Goal: Task Accomplishment & Management: Manage account settings

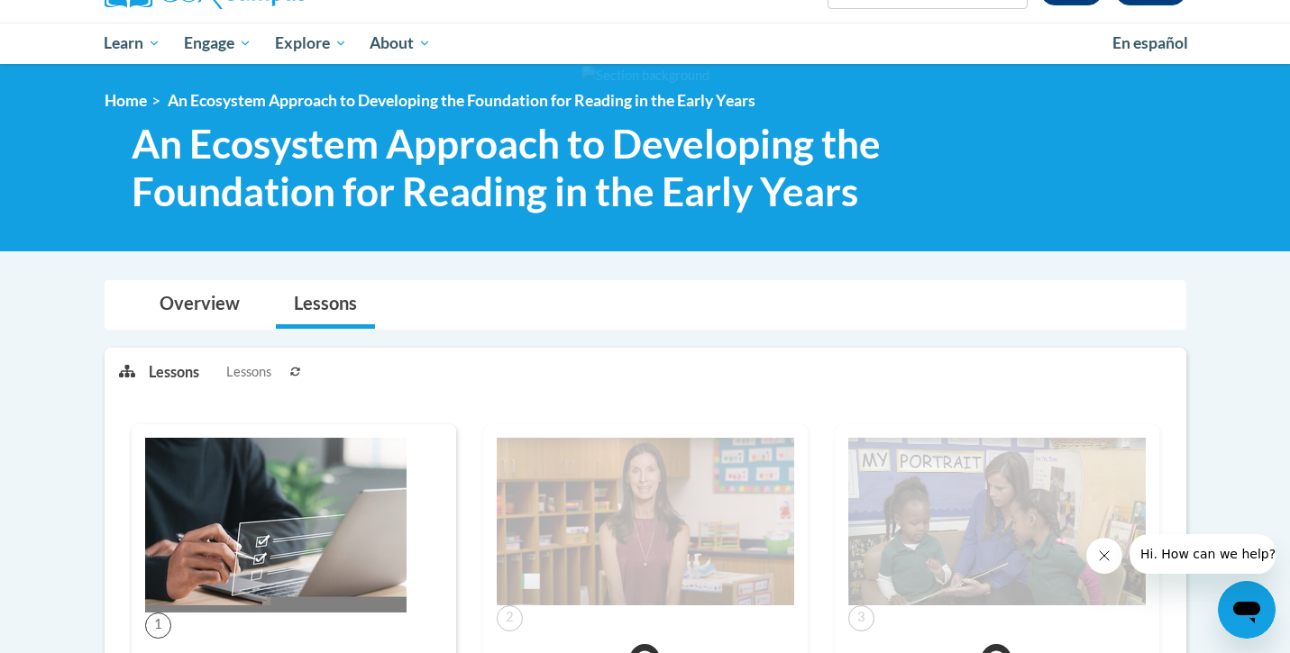
scroll to position [105, 0]
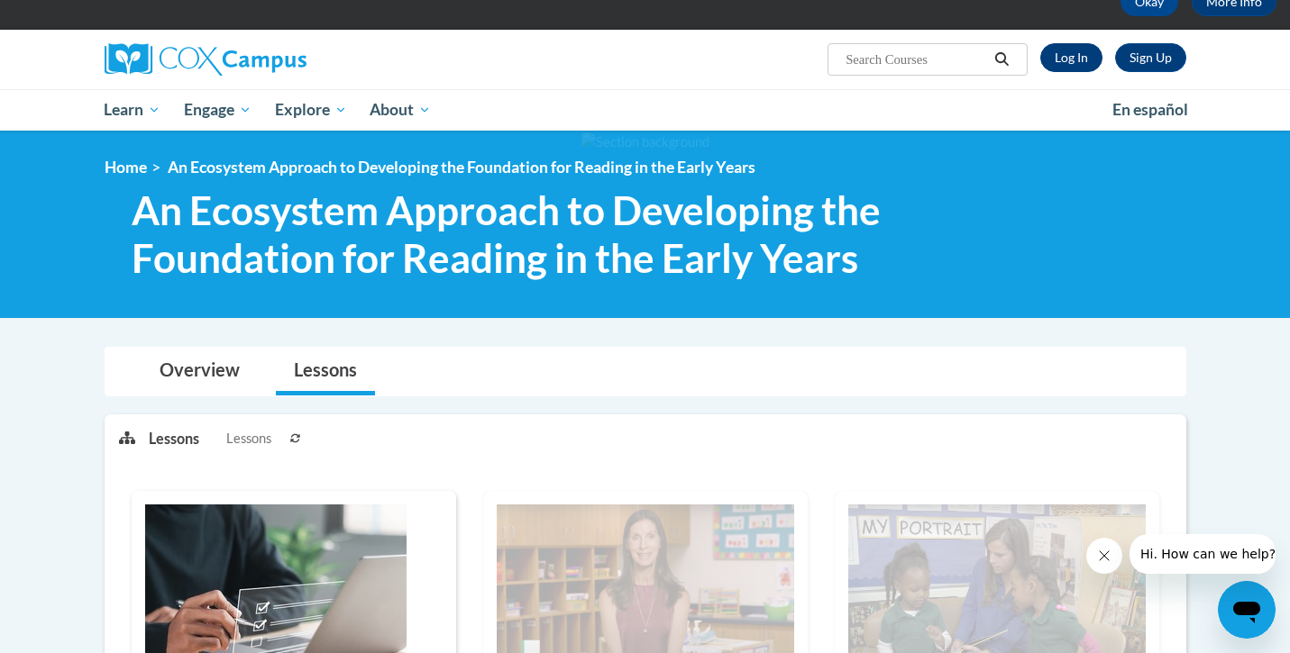
click at [1061, 52] on link "Log In" at bounding box center [1071, 57] width 62 height 29
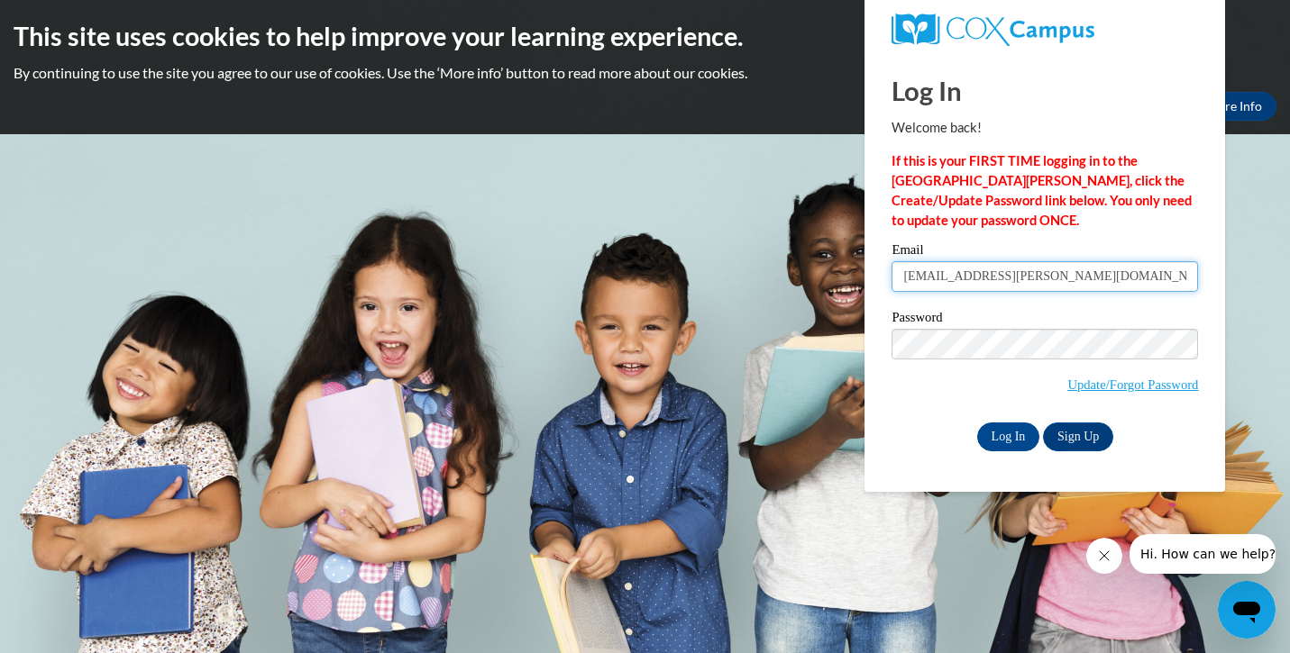
type input "raven.bonita@yahoo.com"
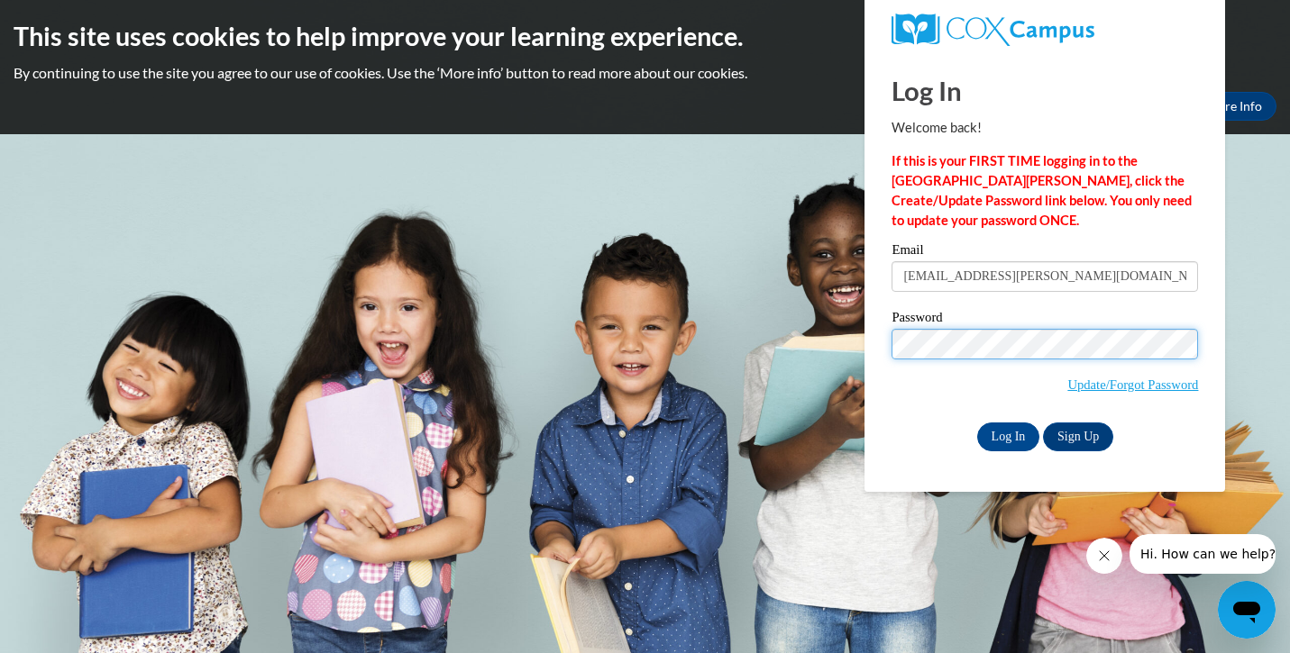
click at [1007, 434] on input "Log In" at bounding box center [1008, 437] width 63 height 29
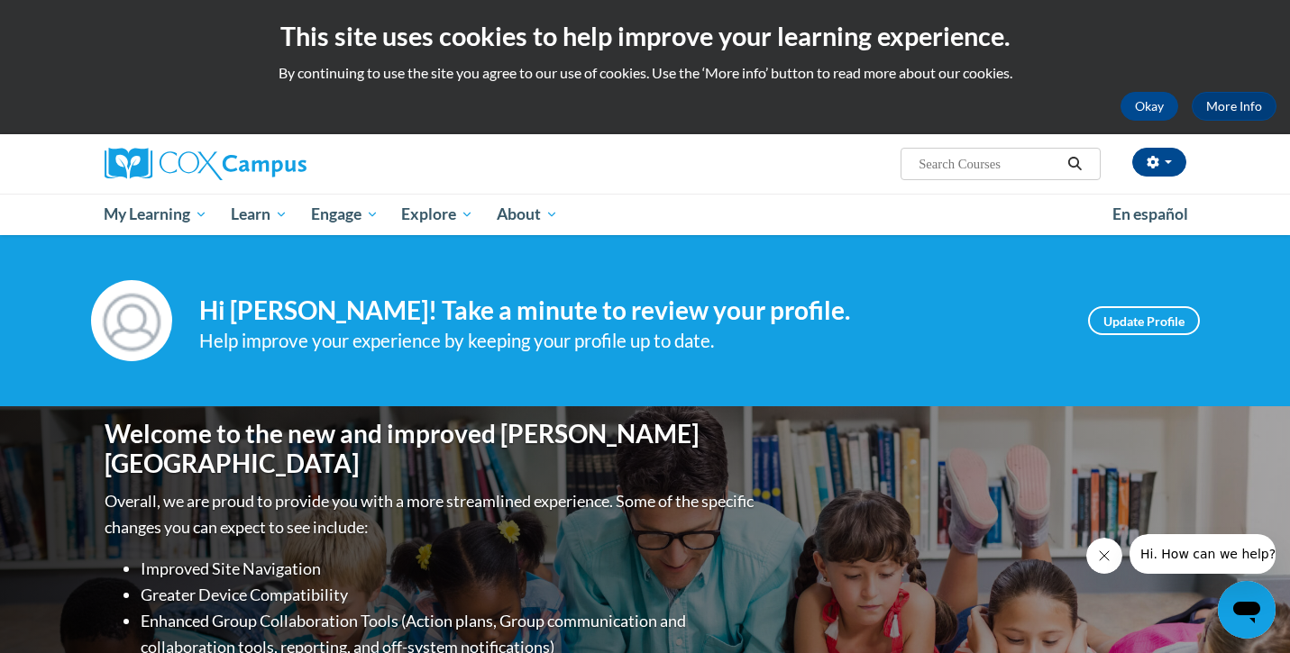
scroll to position [23, 0]
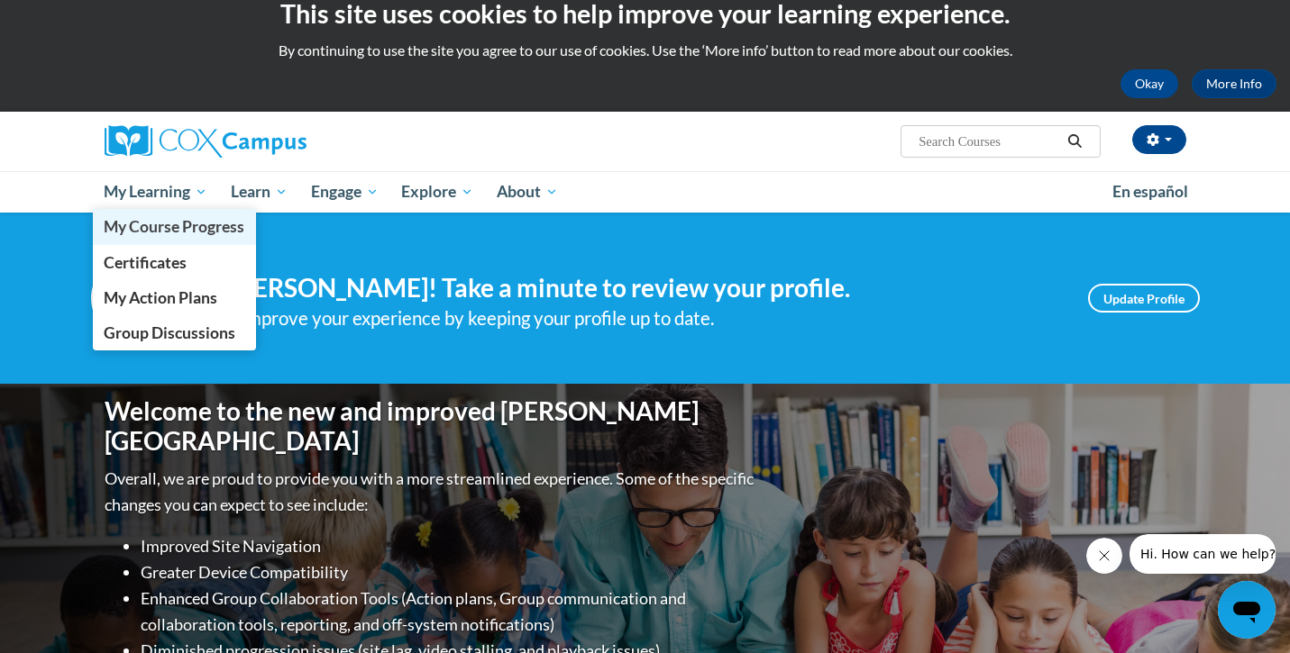
click at [154, 236] on span "My Course Progress" at bounding box center [174, 226] width 141 height 19
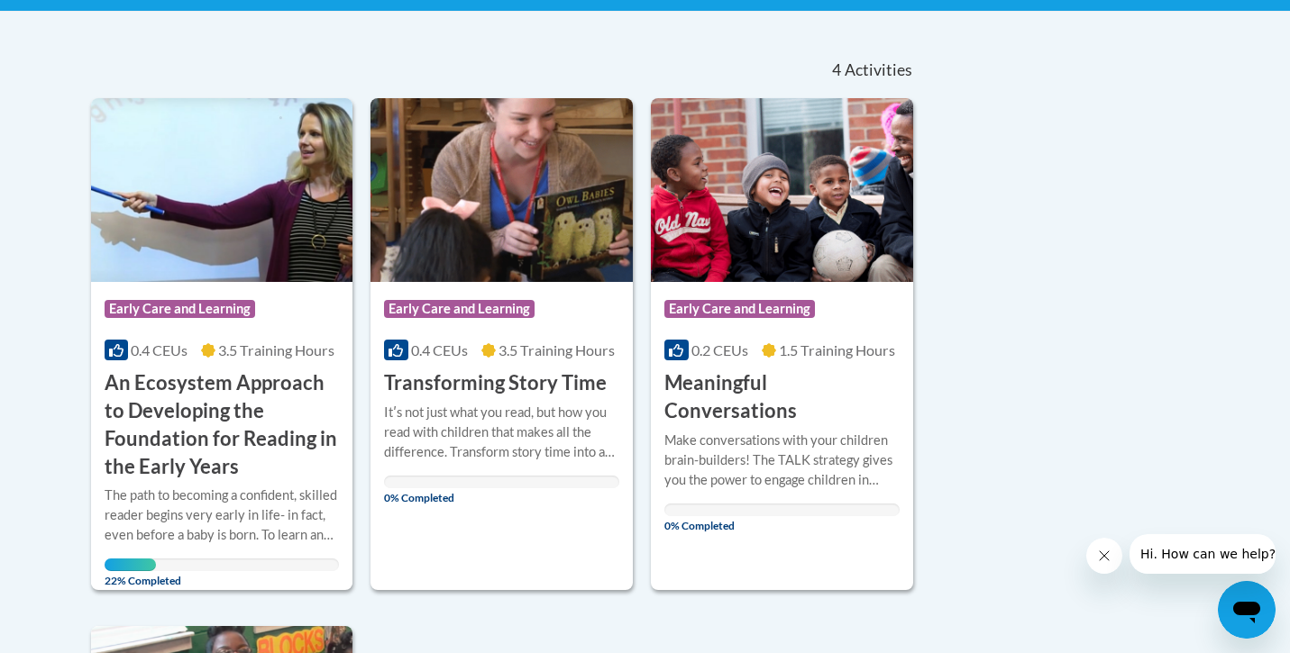
scroll to position [367, 0]
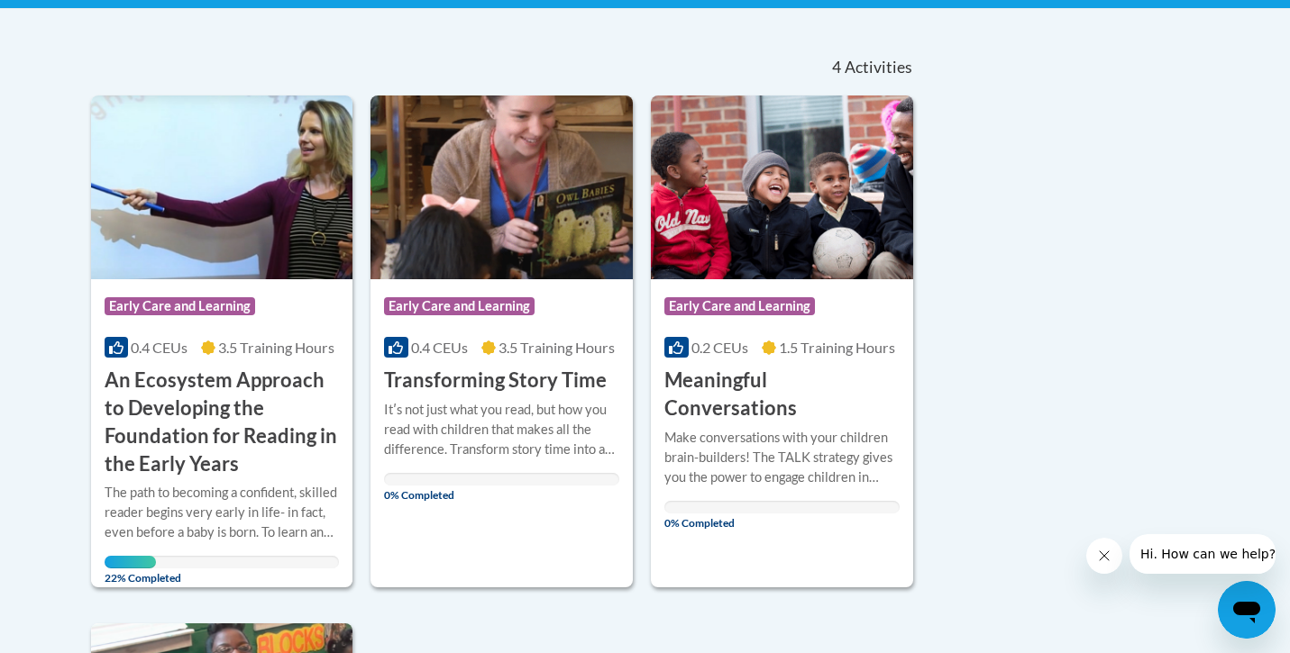
click at [261, 417] on h3 "An Ecosystem Approach to Developing the Foundation for Reading in the Early Yea…" at bounding box center [222, 422] width 235 height 111
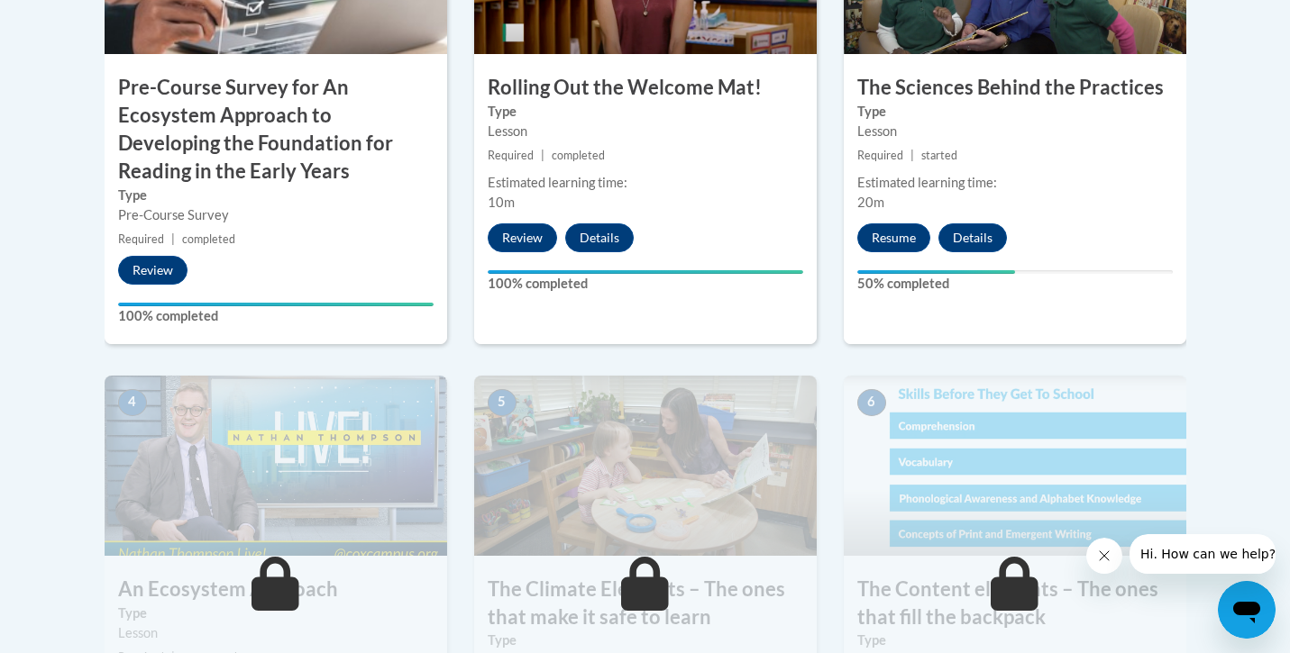
scroll to position [801, 0]
click at [880, 239] on button "Resume" at bounding box center [893, 237] width 73 height 29
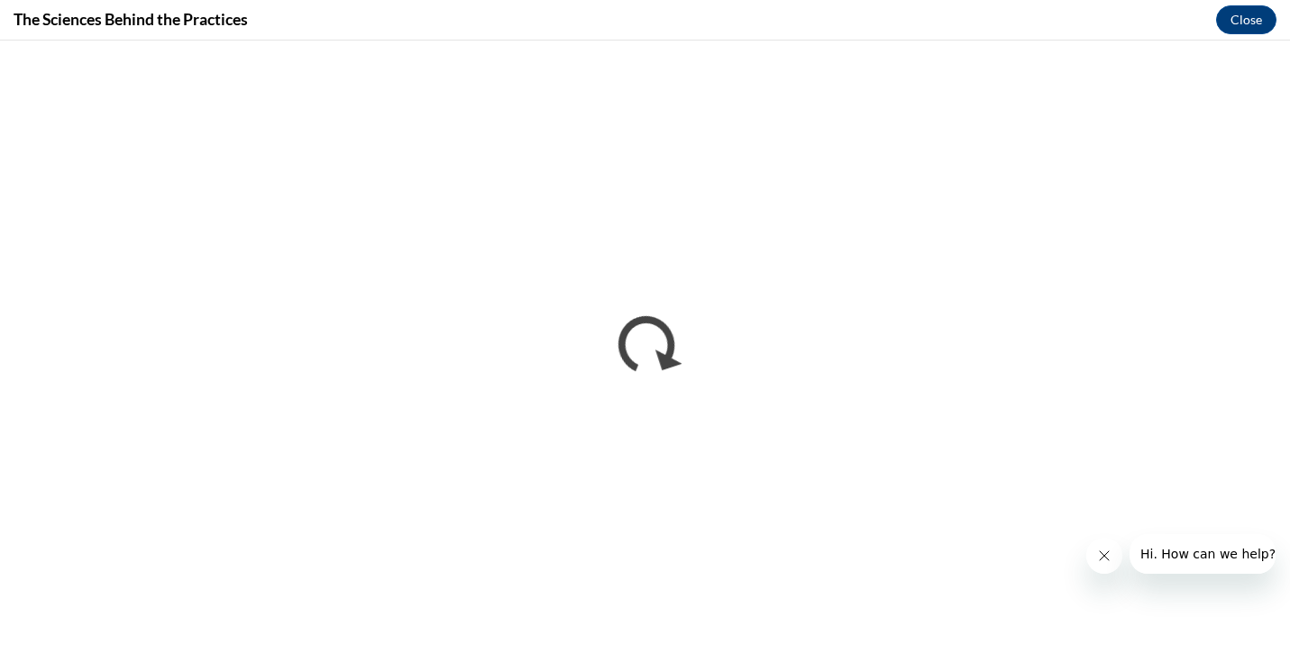
click at [1109, 558] on icon "Close message from company" at bounding box center [1104, 556] width 14 height 14
